Goal: Answer question/provide support

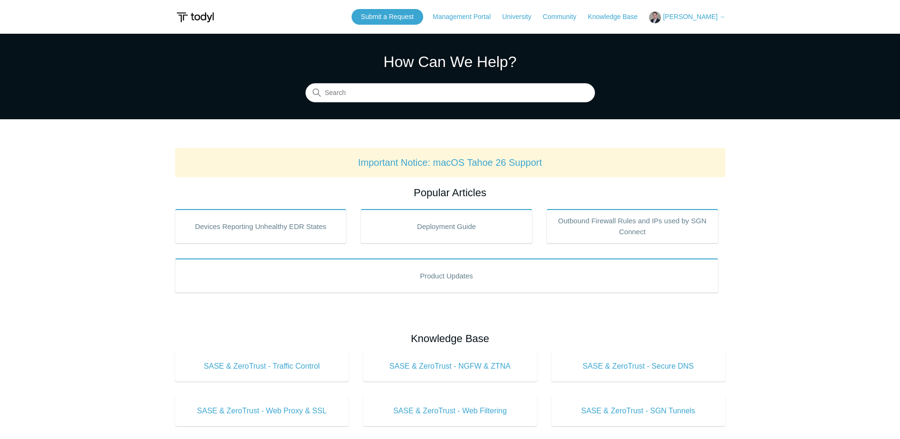
click at [681, 16] on span "[PERSON_NAME]" at bounding box center [690, 17] width 55 height 8
click at [686, 41] on link "My Support Requests" at bounding box center [696, 37] width 93 height 17
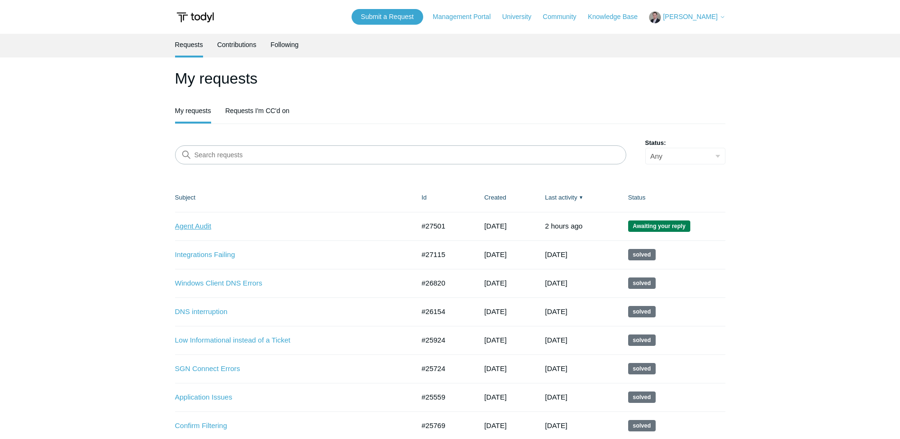
click at [211, 229] on link "Agent Audit" at bounding box center [287, 226] width 225 height 11
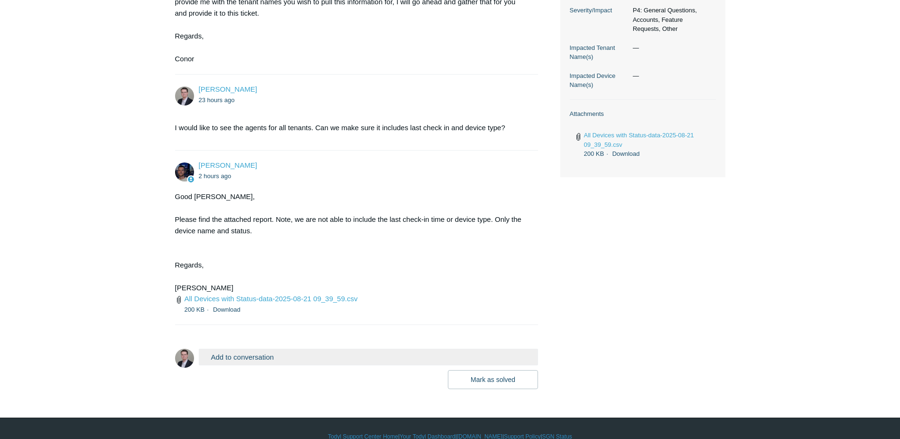
scroll to position [319, 0]
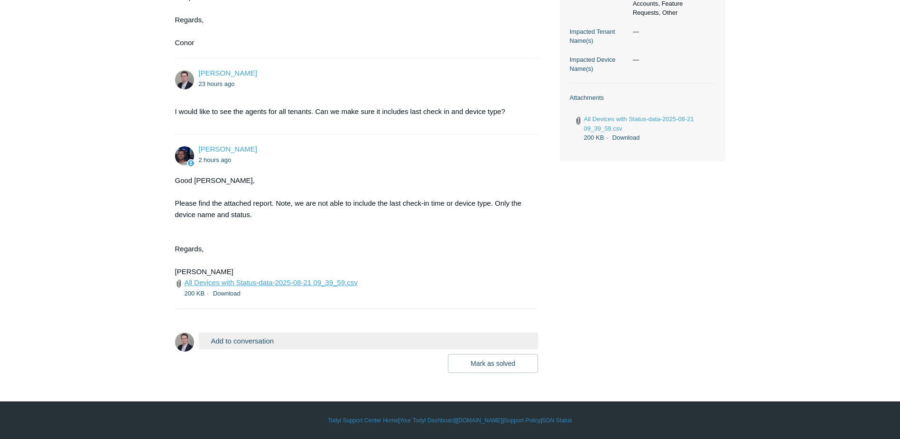
click at [283, 281] on link "All Devices with Status-data-2025-08-21 09_39_59.csv" at bounding box center [271, 282] width 173 height 8
click at [301, 342] on button "Add to conversation" at bounding box center [369, 340] width 340 height 17
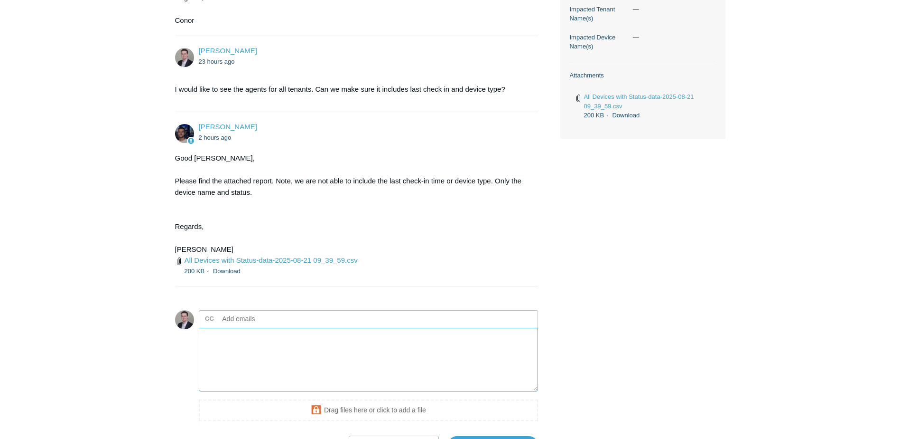
scroll to position [414, 0]
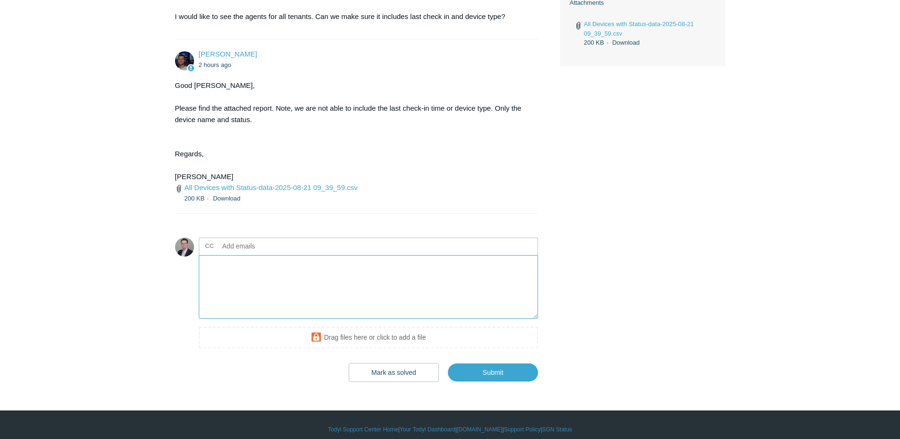
click at [273, 292] on textarea "Add your reply" at bounding box center [369, 287] width 340 height 64
type textarea "Very nice, thanks!"
click at [389, 372] on button "Mark as solved & Submit" at bounding box center [389, 372] width 100 height 19
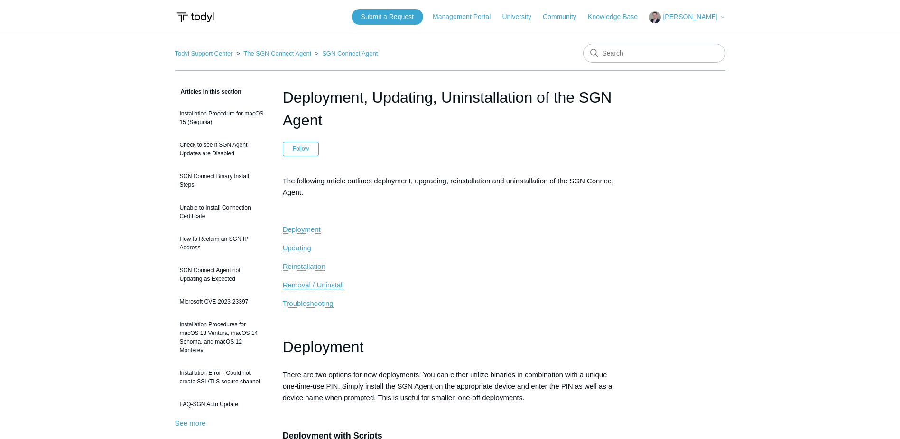
scroll to position [1894, 0]
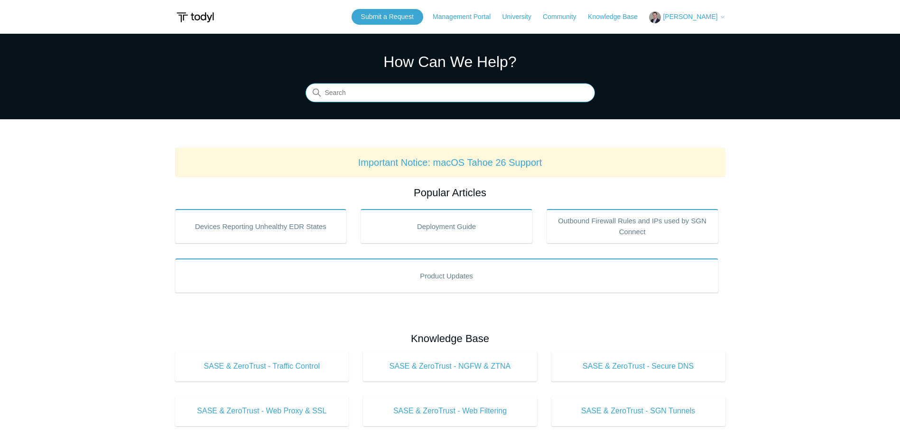
click at [364, 89] on input "Search" at bounding box center [451, 93] width 290 height 19
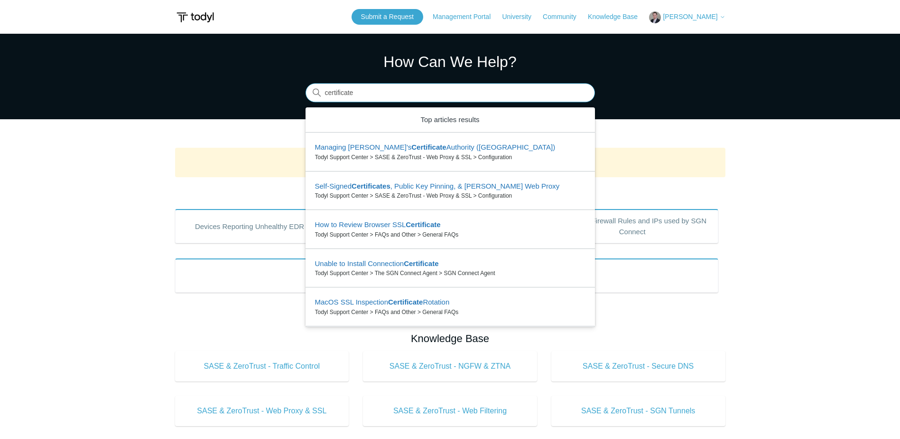
type input "certificate"
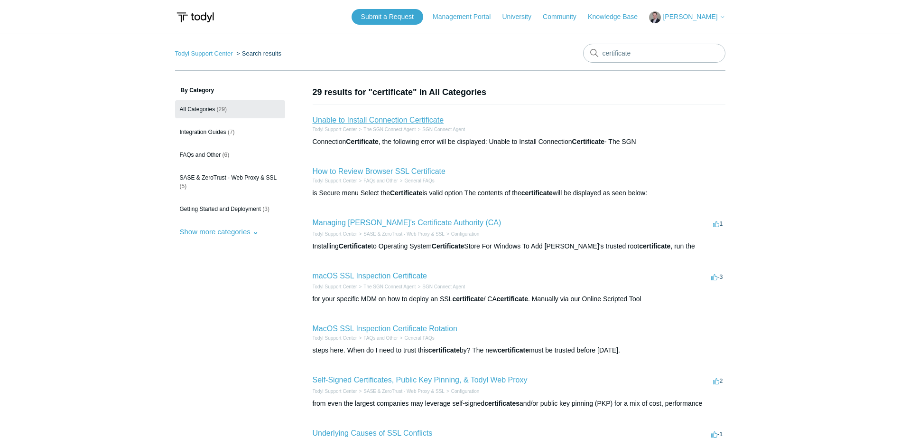
click at [376, 119] on link "Unable to Install Connection Certificate" at bounding box center [378, 120] width 131 height 8
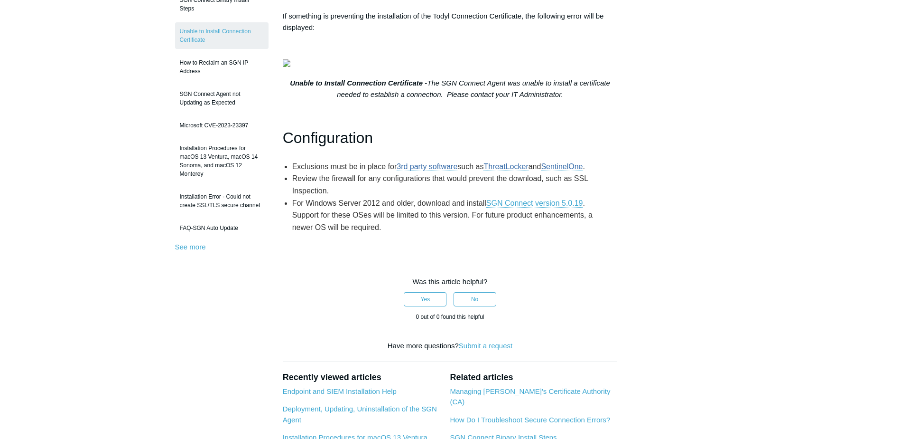
scroll to position [190, 0]
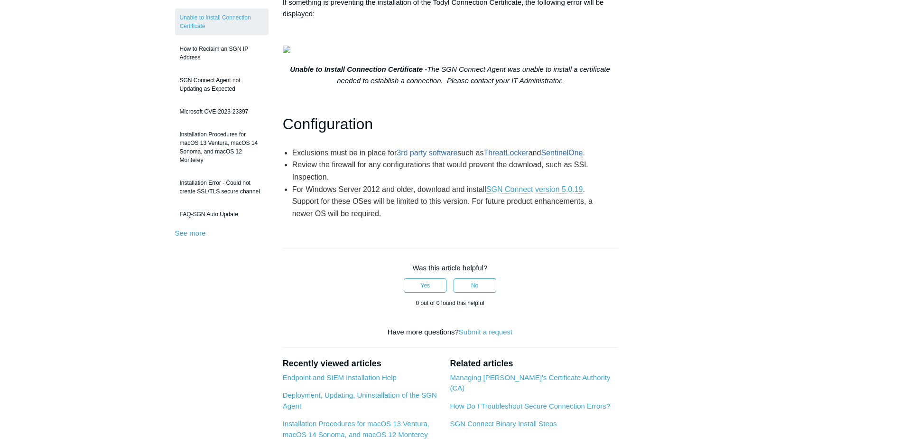
click at [537, 194] on link "SGN Connect version 5.0.19" at bounding box center [535, 189] width 97 height 9
click at [765, 263] on main "Todyl Support Center The SGN Connect Agent SGN Connect Agent Articles in this s…" at bounding box center [450, 226] width 900 height 764
